Goal: Information Seeking & Learning: Learn about a topic

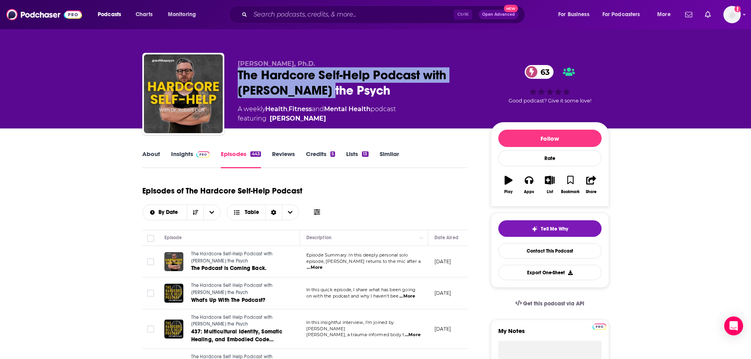
drag, startPoint x: 326, startPoint y: 93, endPoint x: 240, endPoint y: 76, distance: 87.5
click at [240, 76] on div "The Hardcore Self-Help Podcast with [PERSON_NAME] the Psych 63" at bounding box center [358, 82] width 240 height 31
copy h2 "The Hardcore Self-Help Podcast with [PERSON_NAME] the Psych"
click at [147, 153] on link "About" at bounding box center [151, 159] width 18 height 18
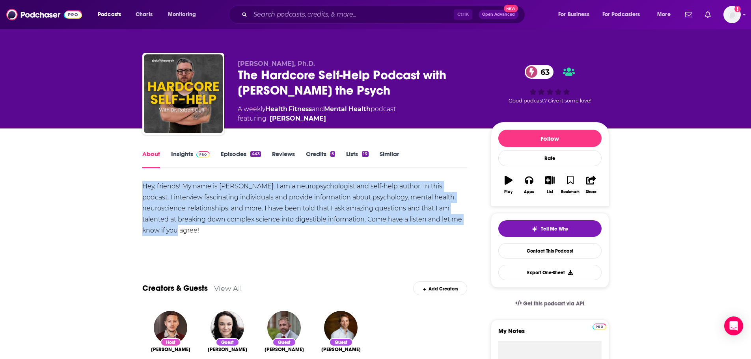
drag, startPoint x: 203, startPoint y: 230, endPoint x: 136, endPoint y: 182, distance: 82.3
click at [195, 210] on div "Hey, friends! My name is [PERSON_NAME]. I am a neuropsychologist and self-help …" at bounding box center [304, 208] width 325 height 55
drag, startPoint x: 210, startPoint y: 229, endPoint x: 129, endPoint y: 186, distance: 92.6
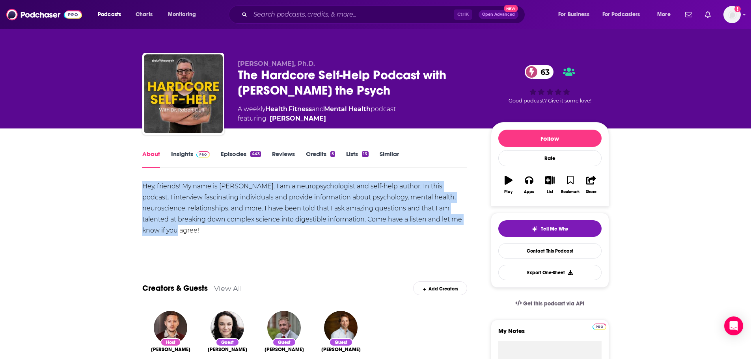
copy div "Hey, friends! My name is [PERSON_NAME]. I am a neuropsychologist and self-help …"
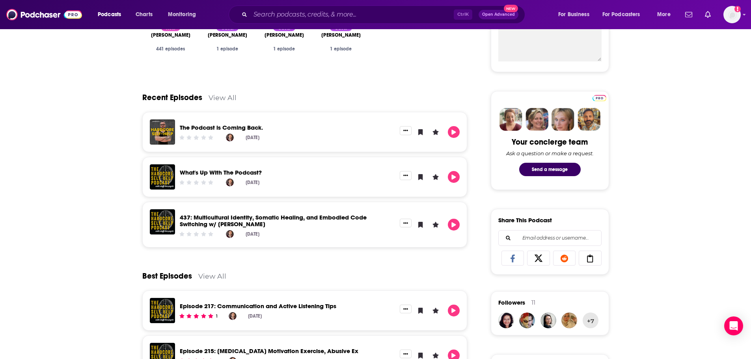
scroll to position [315, 0]
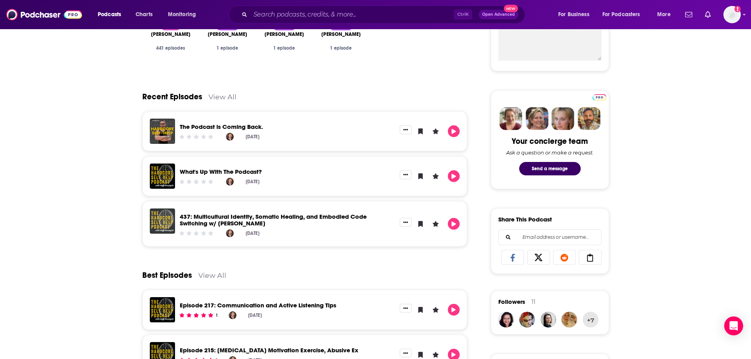
click at [159, 221] on img "437: Multicultural Identity, Somatic Healing, and Embodied Code Switching w/ Ma…" at bounding box center [162, 220] width 25 height 25
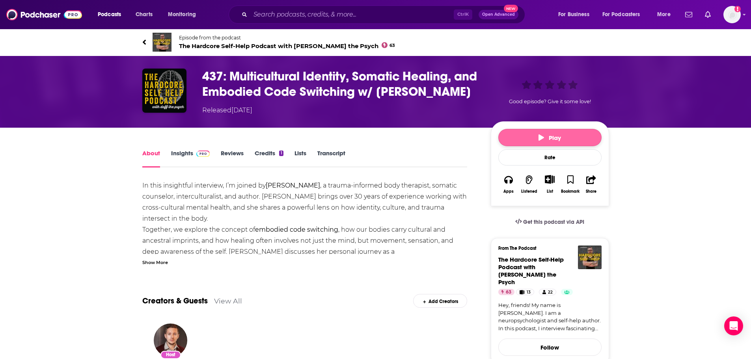
click at [539, 141] on icon "button" at bounding box center [541, 137] width 6 height 6
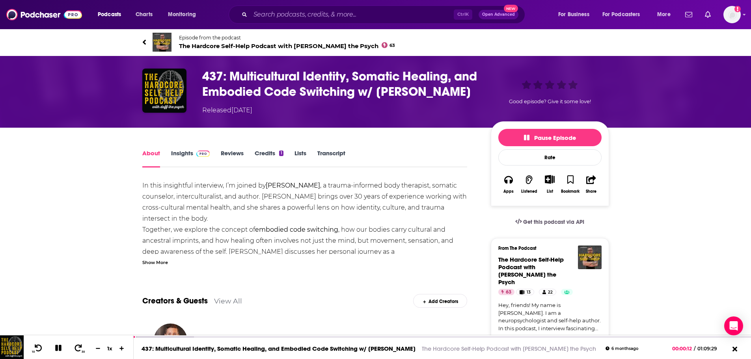
click at [161, 266] on div "Show More" at bounding box center [155, 261] width 26 height 7
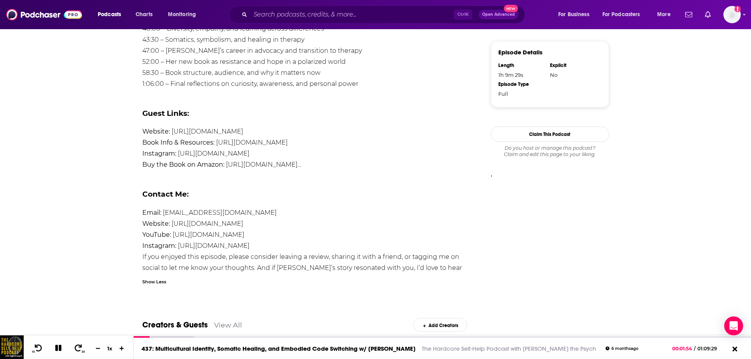
scroll to position [577, 0]
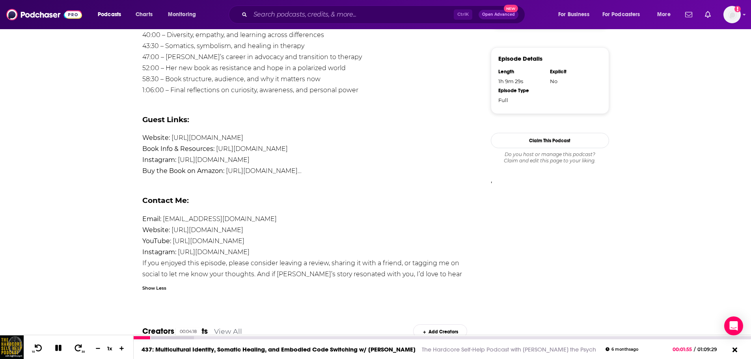
click at [172, 337] on div at bounding box center [164, 337] width 60 height 3
click at [59, 350] on icon at bounding box center [58, 348] width 6 height 6
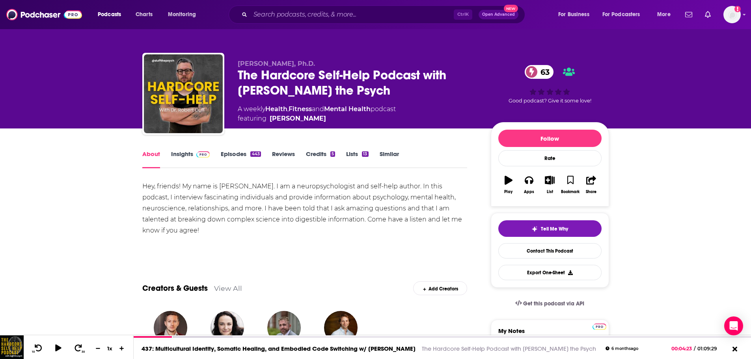
click at [232, 152] on link "Episodes 443" at bounding box center [241, 159] width 40 height 18
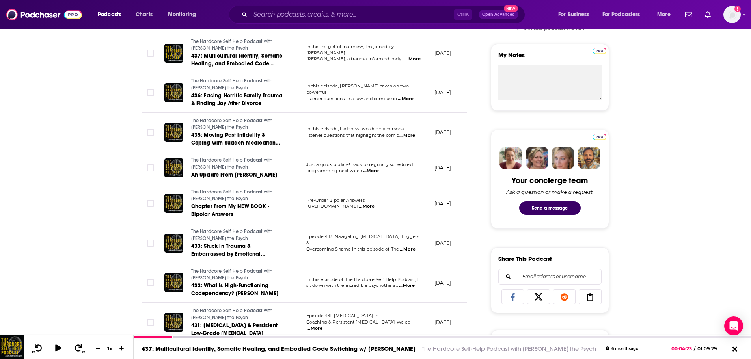
scroll to position [473, 0]
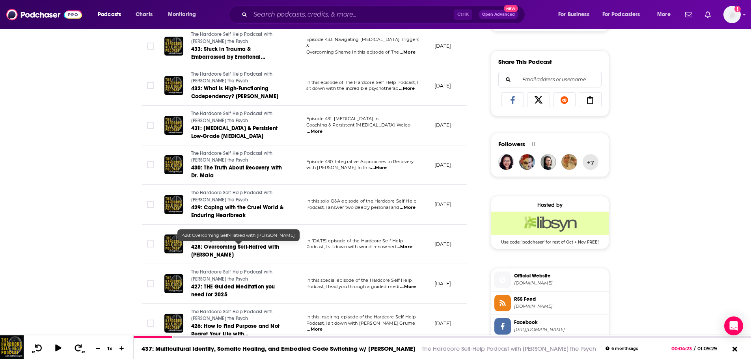
click at [242, 249] on span "428: Overcoming Self-Hatred with [PERSON_NAME]" at bounding box center [235, 251] width 88 height 15
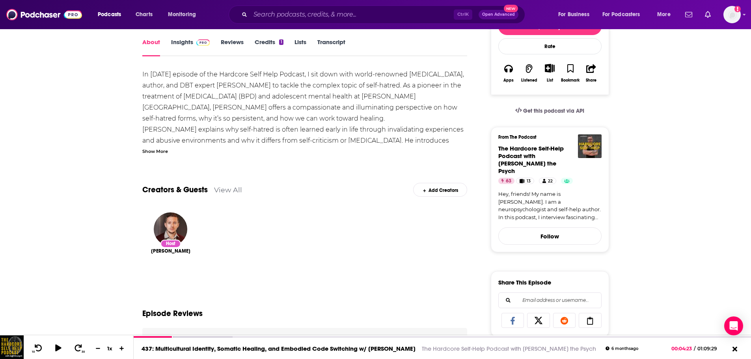
scroll to position [118, 0]
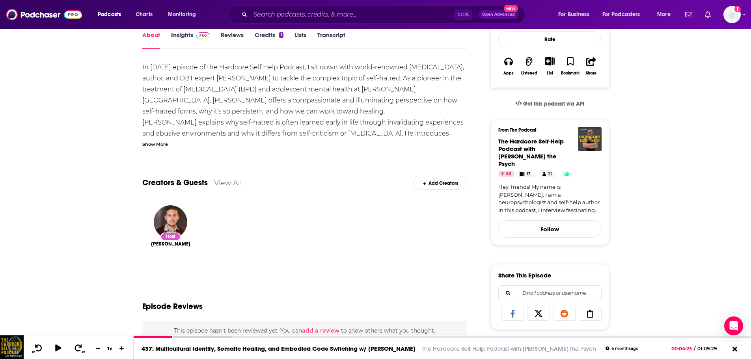
click at [335, 38] on link "Transcript" at bounding box center [331, 40] width 28 height 18
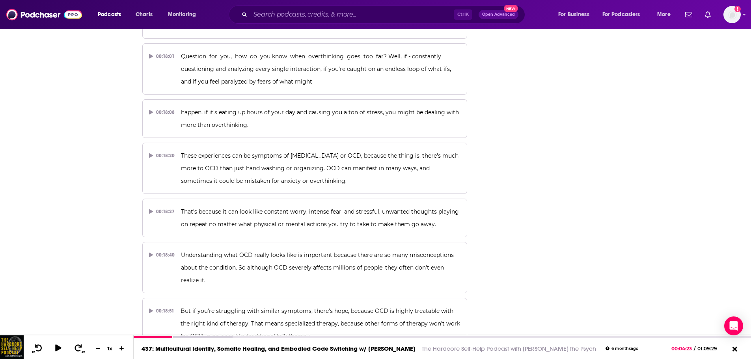
scroll to position [4295, 0]
